Goal: Task Accomplishment & Management: Use online tool/utility

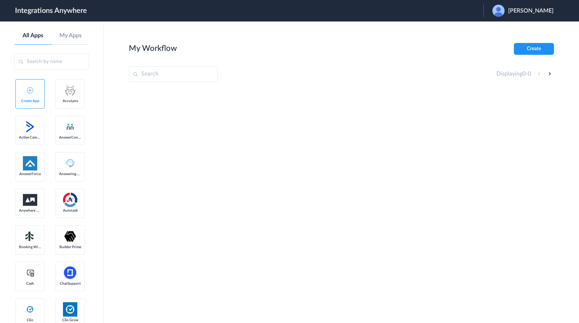
click at [524, 8] on span "Sarah Thackston" at bounding box center [531, 11] width 45 height 7
click at [504, 27] on link "Logout" at bounding box center [496, 29] width 15 height 5
click at [475, 12] on span "Launch Account" at bounding box center [454, 11] width 41 height 6
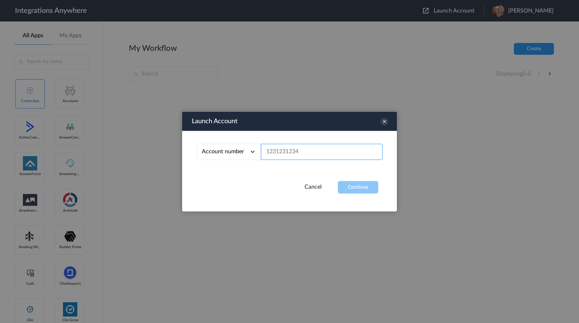
click at [316, 157] on input "text" at bounding box center [322, 152] width 122 height 16
paste input "2528187022"
type input "2528187022"
click at [370, 185] on button "Continue" at bounding box center [358, 187] width 40 height 13
